Goal: Information Seeking & Learning: Learn about a topic

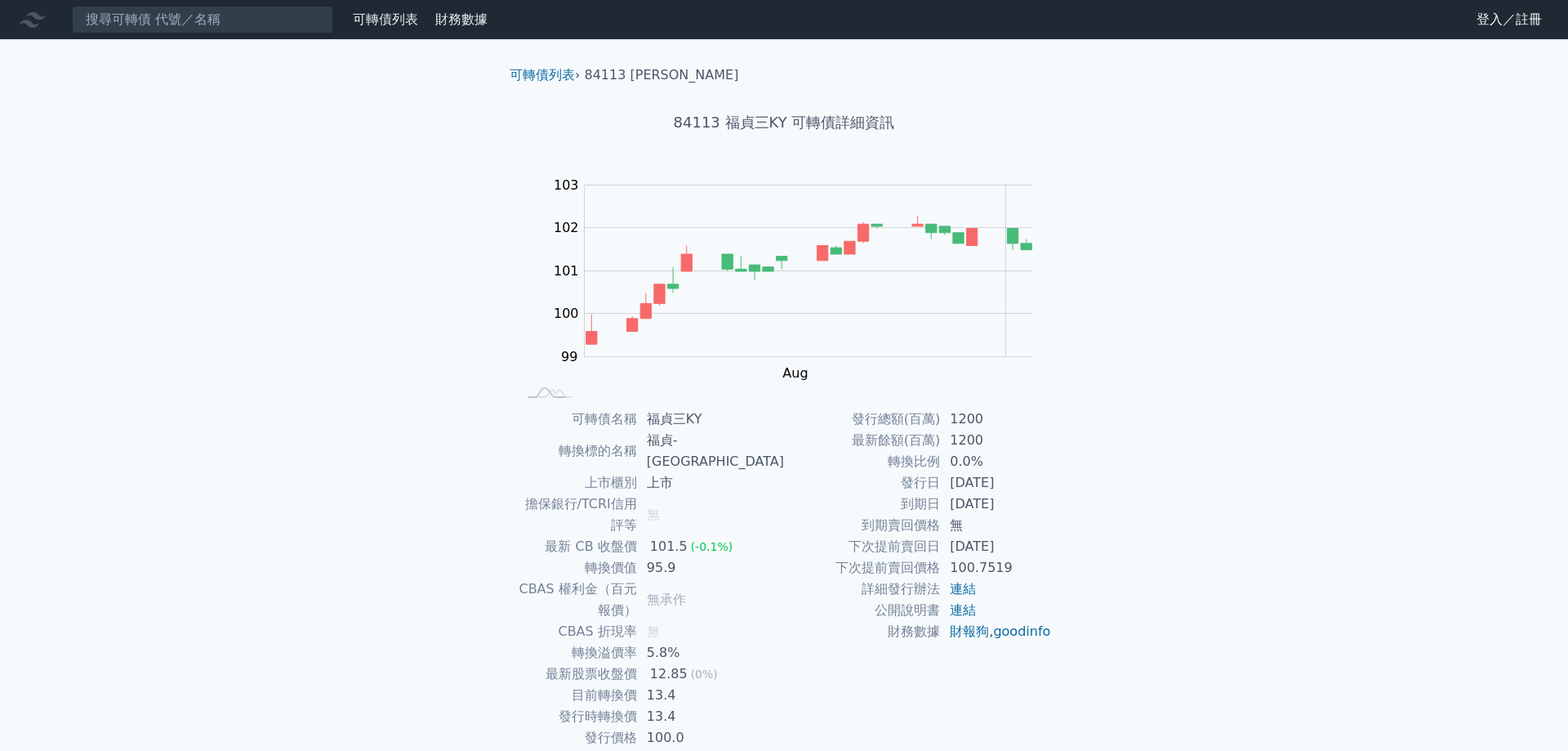
drag, startPoint x: 1020, startPoint y: 485, endPoint x: 1024, endPoint y: 522, distance: 37.2
click at [1024, 522] on tbody "發行總額(百萬) 1200 最新餘額(百萬) 1200 轉換比例 0.0% 發行日 2025-08-01 到期日 2030-08-01 到期賣回價格 無 下次…" at bounding box center [917, 525] width 267 height 233
click at [1032, 541] on td "2028-08-01" at bounding box center [995, 547] width 112 height 21
drag, startPoint x: 1075, startPoint y: 553, endPoint x: 1037, endPoint y: 393, distance: 164.5
click at [1037, 393] on div "可轉債列表 › 84113 福貞三KY 84113 福貞三KY 可轉債詳細資訊 Zoom Out 100.0 98 98.5 99 99.5 100 100.…" at bounding box center [784, 429] width 627 height 781
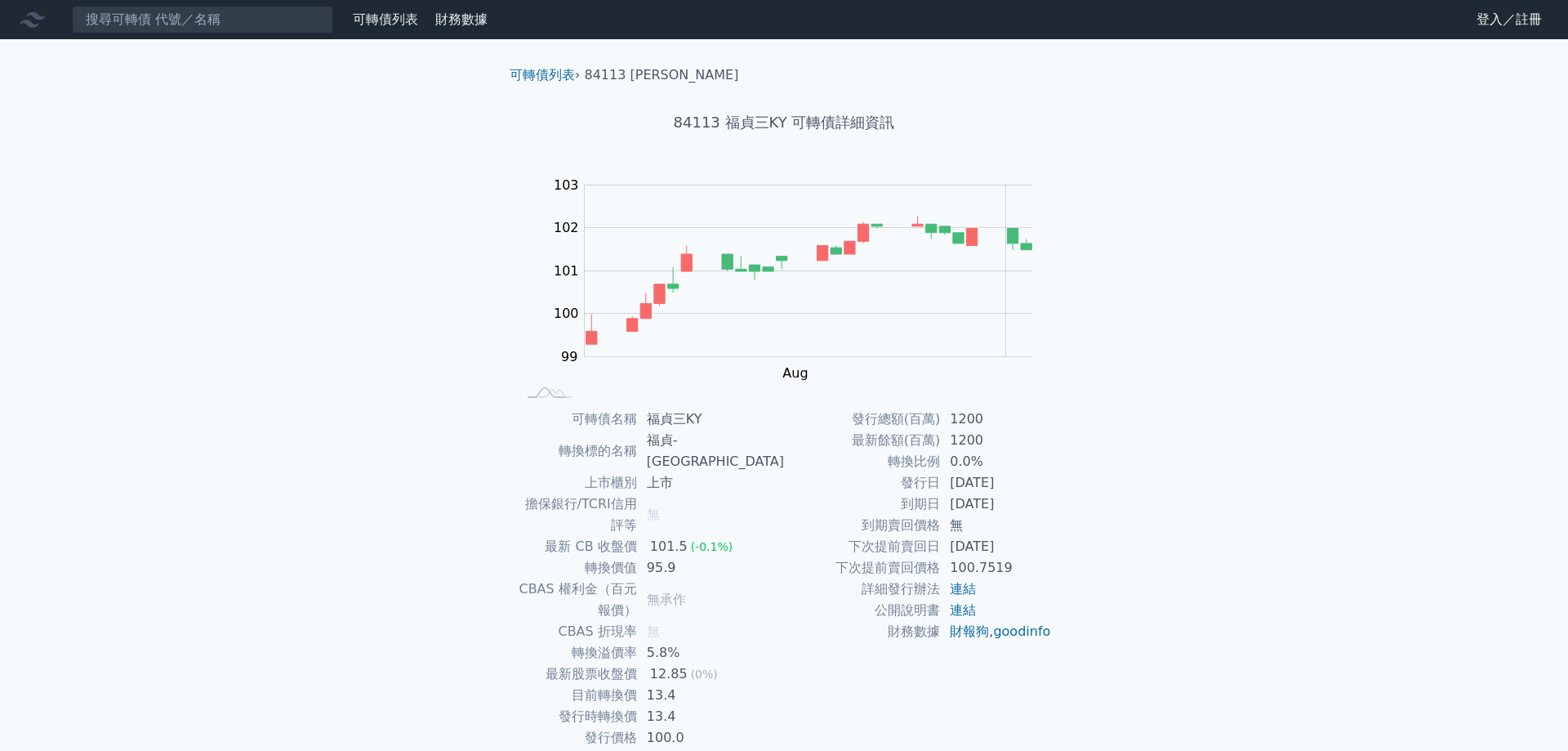
click at [1137, 500] on div "可轉債列表 財務數據 可轉債列表 財務數據 登入／註冊 登入／註冊 可轉債列表 › 84113 福貞三KY 84113 福貞三KY 可轉債詳細資訊 Zoom …" at bounding box center [784, 410] width 1568 height 820
drag, startPoint x: 715, startPoint y: 632, endPoint x: 525, endPoint y: 606, distance: 191.8
click at [525, 606] on tbody "可轉債名稱 福貞三KY 轉換標的名稱 福貞-KY 上市櫃別 上市 擔保銀行/TCRI信用評等 無 最新 CB 收盤價 101.5 (-0.1%) 轉換價值 9…" at bounding box center [650, 578] width 267 height 340
click at [525, 663] on td "最新股票收盤價" at bounding box center [577, 674] width 121 height 21
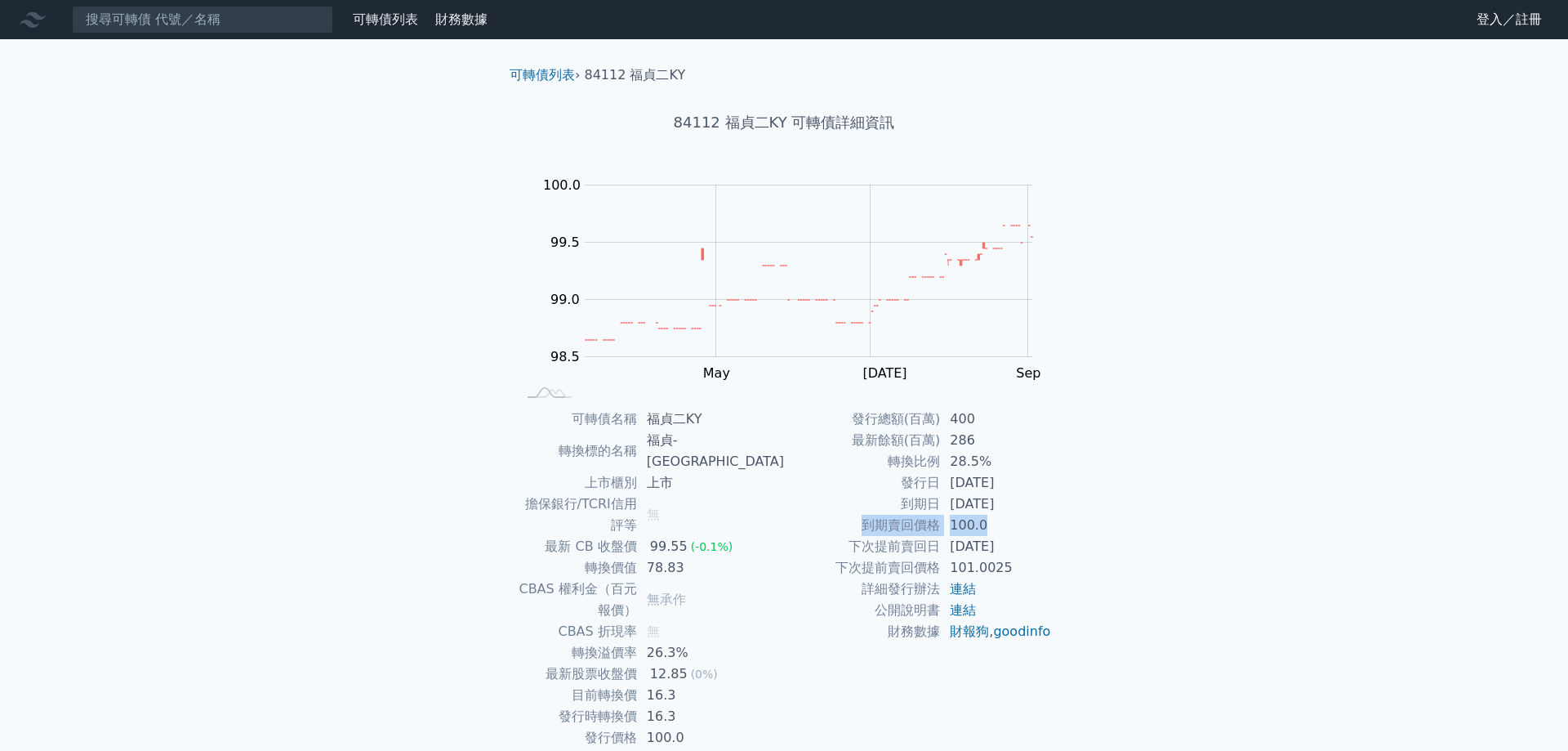
drag, startPoint x: 971, startPoint y: 525, endPoint x: 841, endPoint y: 521, distance: 130.1
click at [841, 521] on tr "到期賣回價格 100.0" at bounding box center [917, 525] width 267 height 21
click at [1082, 531] on div "可轉債列表 › 84112 福貞二KY 84112 福貞二KY 可轉債詳細資訊 Zoom Out 100.0 98.0 98.2 98.4 98.6 98.8…" at bounding box center [784, 429] width 627 height 781
drag, startPoint x: 998, startPoint y: 570, endPoint x: 875, endPoint y: 554, distance: 124.0
click at [875, 554] on tbody "發行總額(百萬) 400 最新餘額(百萬) 286 轉換比例 28.5% 發行日 [DATE] 到期日 [DATE] 到期賣回價格 100.0 下次提前賣回日…" at bounding box center [917, 525] width 267 height 233
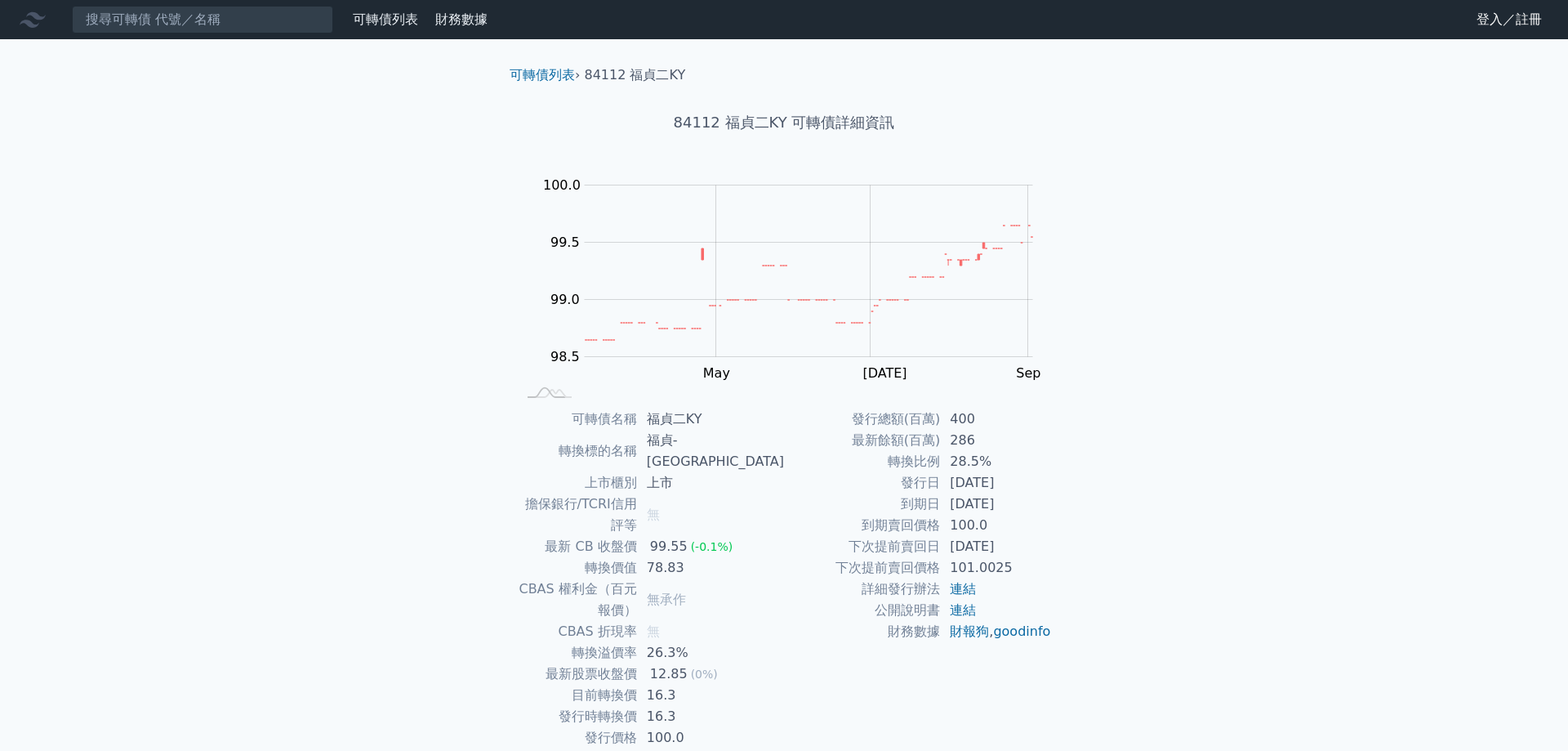
click at [1139, 563] on div "可轉債列表 財務數據 可轉債列表 財務數據 登入／註冊 登入／註冊 可轉債列表 › 84112 福貞二KY 84112 福貞二KY 可轉債詳細資訊 Zoom …" at bounding box center [784, 410] width 1568 height 820
drag, startPoint x: 987, startPoint y: 525, endPoint x: 863, endPoint y: 496, distance: 127.3
click at [863, 496] on tbody "發行總額(百萬) 400 最新餘額(百萬) 286 轉換比例 28.5% 發行日 [DATE] 到期日 [DATE] 到期賣回價格 100.0 下次提前賣回日…" at bounding box center [917, 525] width 267 height 233
click at [1101, 518] on div "可轉債列表 財務數據 可轉債列表 財務數據 登入／註冊 登入／註冊 可轉債列表 › 84112 福貞二KY 84112 福貞二KY 可轉債詳細資訊 Zoom …" at bounding box center [784, 410] width 1568 height 820
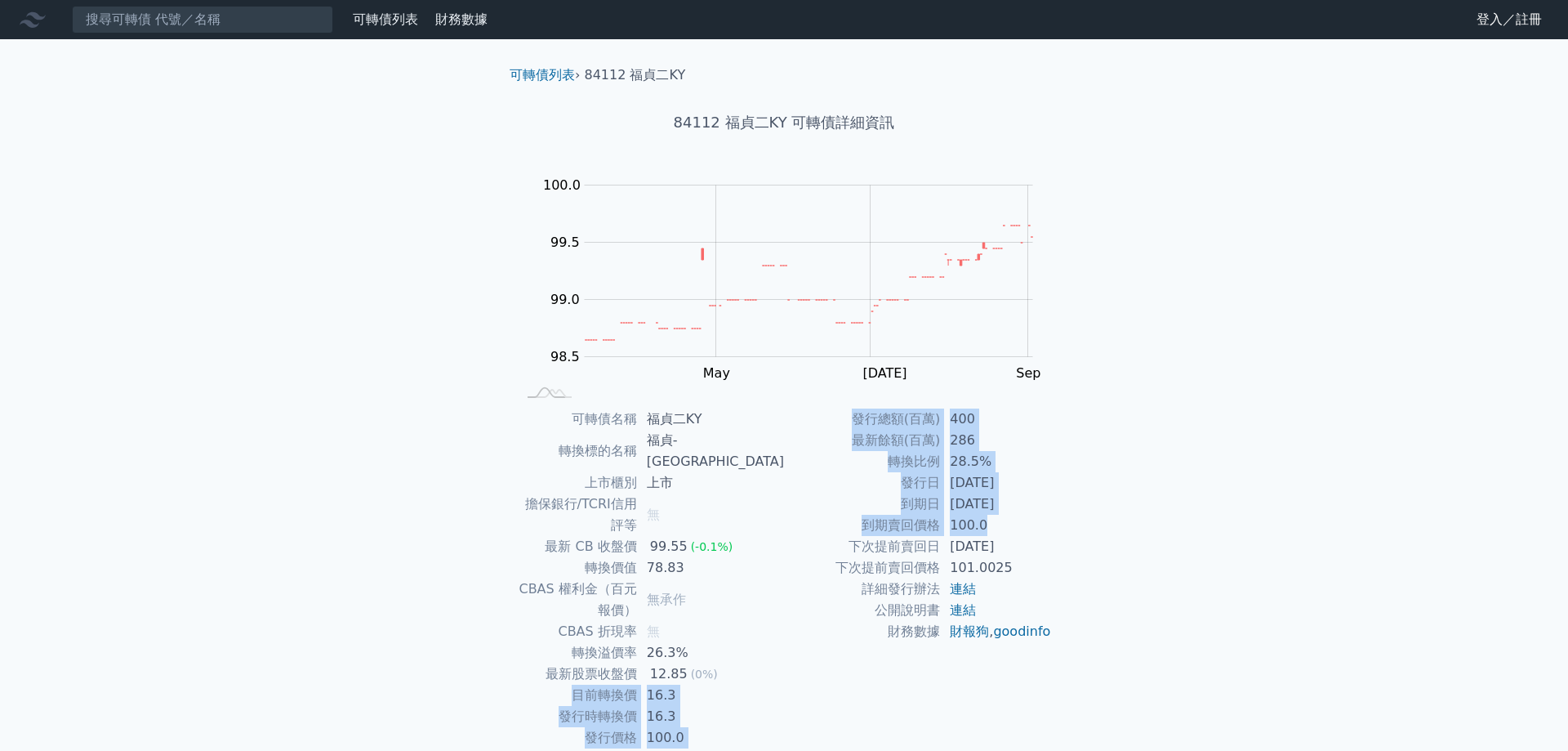
drag, startPoint x: 1029, startPoint y: 522, endPoint x: 568, endPoint y: 632, distance: 473.9
click at [568, 632] on div "可轉債名稱 福貞二KY 轉換標的名稱 福貞-KY 上市櫃別 上市 擔保銀行/TCRI信用評等 無 最新 CB 收盤價 99.55 (-0.1%) 轉換價值 7…" at bounding box center [783, 578] width 575 height 340
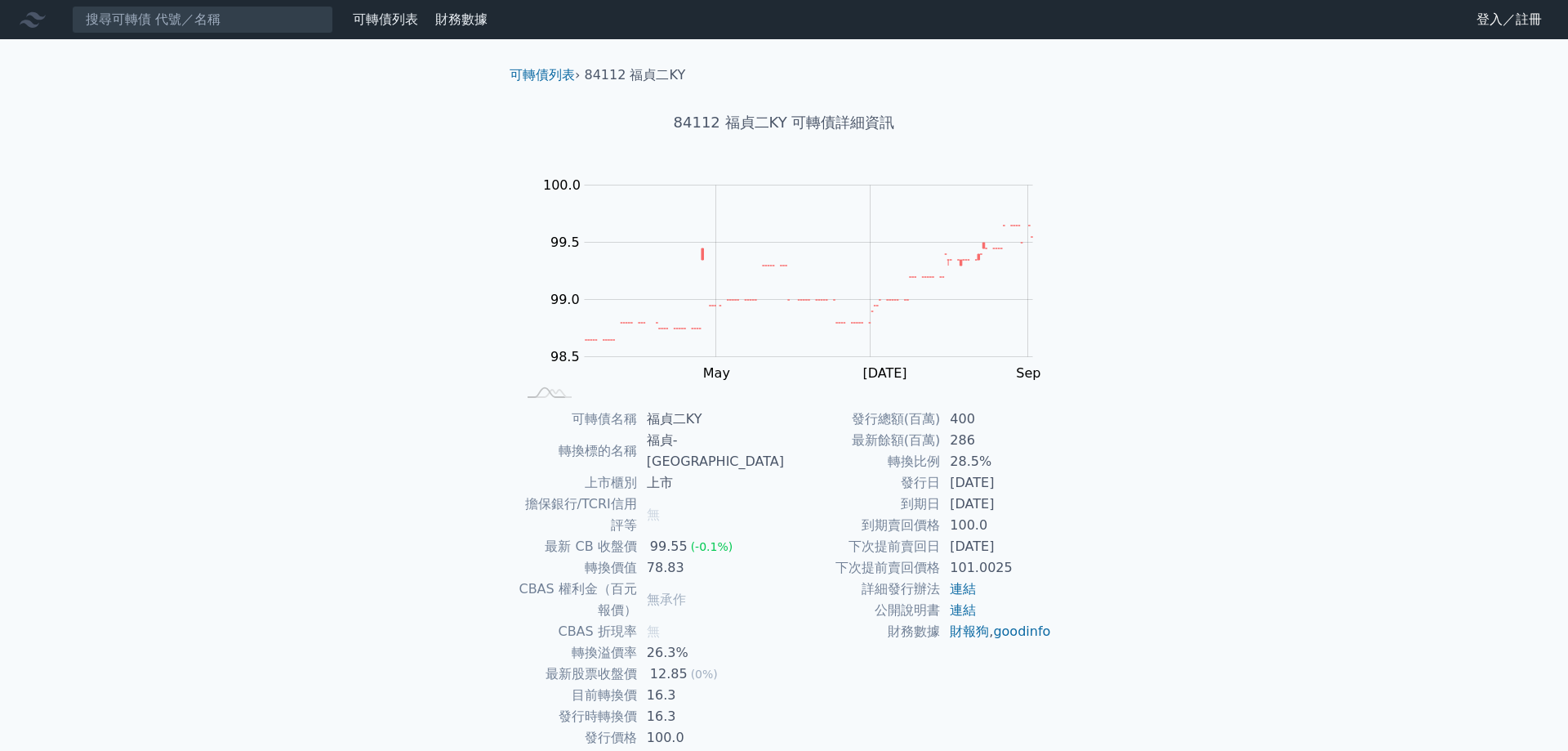
click at [568, 685] on td "目前轉換價" at bounding box center [577, 696] width 121 height 21
click at [878, 642] on td "財務數據" at bounding box center [862, 631] width 156 height 21
